Goal: Transaction & Acquisition: Book appointment/travel/reservation

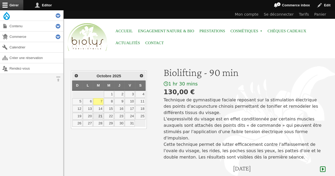
click at [97, 115] on link "21" at bounding box center [98, 116] width 10 height 7
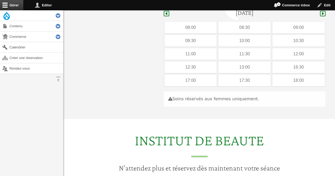
scroll to position [158, 0]
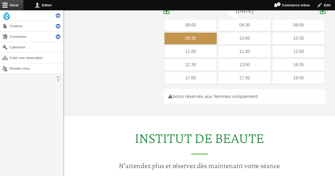
click at [195, 33] on div "09:30" at bounding box center [190, 39] width 52 height 12
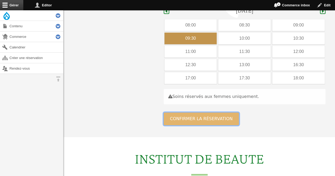
click at [184, 116] on button "Confirmer la réservation" at bounding box center [200, 118] width 75 height 13
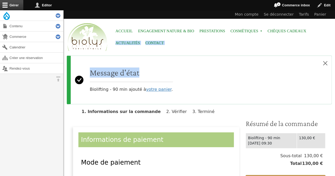
drag, startPoint x: 334, startPoint y: 47, endPoint x: 338, endPoint y: 78, distance: 30.7
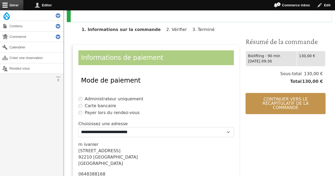
scroll to position [108, 0]
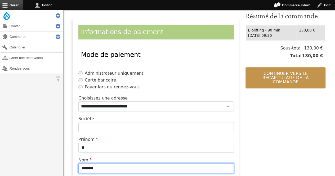
click at [117, 165] on input "*******" at bounding box center [155, 168] width 155 height 10
type input "*"
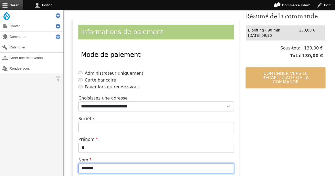
type input "*******"
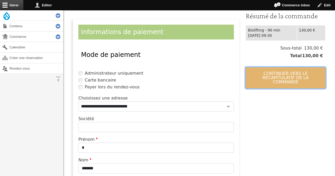
click at [271, 68] on button "Continuer vers le récapitulatif de la commande" at bounding box center [285, 77] width 80 height 21
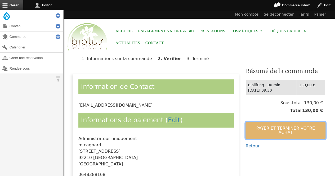
click at [267, 127] on button "Payer et terminer votre achat" at bounding box center [285, 130] width 80 height 17
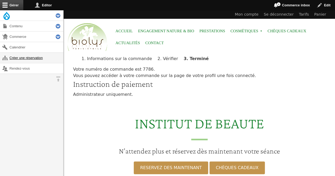
click at [45, 56] on link "Créer une réservation" at bounding box center [31, 58] width 63 height 10
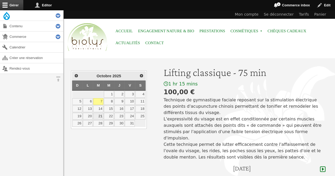
click at [100, 113] on link "21" at bounding box center [98, 116] width 10 height 7
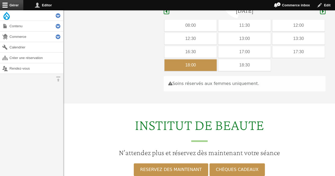
scroll to position [158, 0]
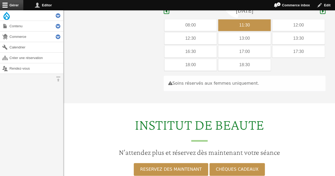
click at [235, 19] on div "11:30" at bounding box center [244, 25] width 52 height 12
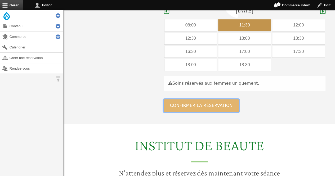
click at [179, 99] on button "Confirmer la réservation" at bounding box center [200, 105] width 75 height 13
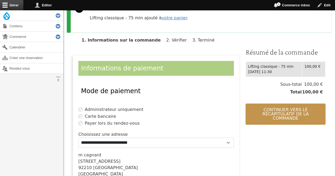
scroll to position [80, 0]
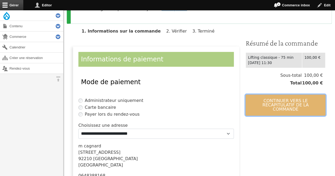
click at [277, 99] on button "Continuer vers le récapitulatif de la commande" at bounding box center [285, 104] width 80 height 21
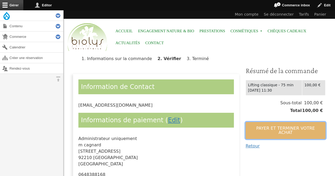
click at [263, 125] on button "Payer et terminer votre achat" at bounding box center [285, 130] width 80 height 17
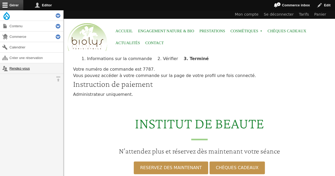
click at [20, 67] on link "Rendez-vous" at bounding box center [31, 68] width 63 height 10
